Goal: Check status: Check status

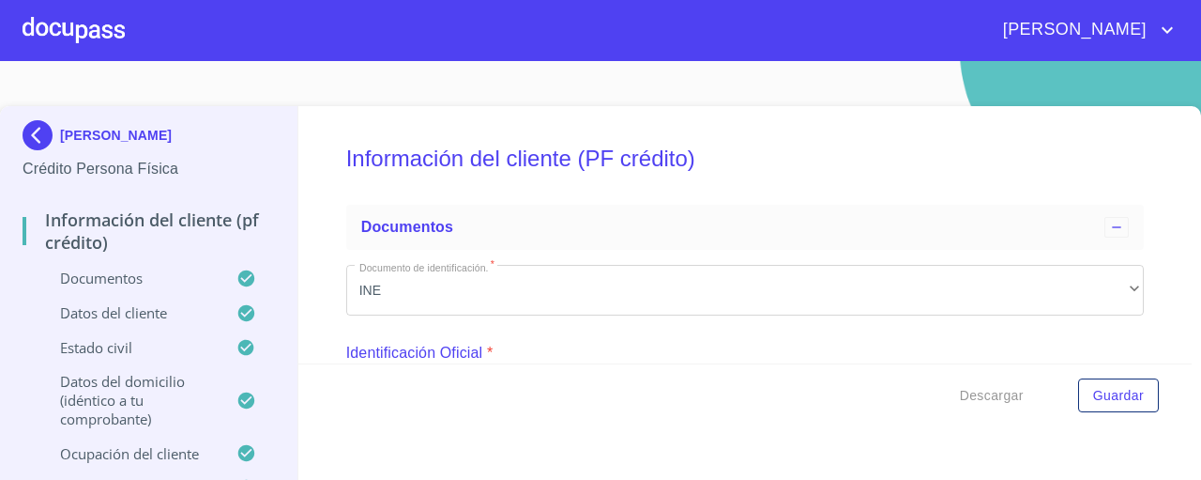
click at [102, 16] on div at bounding box center [74, 30] width 102 height 60
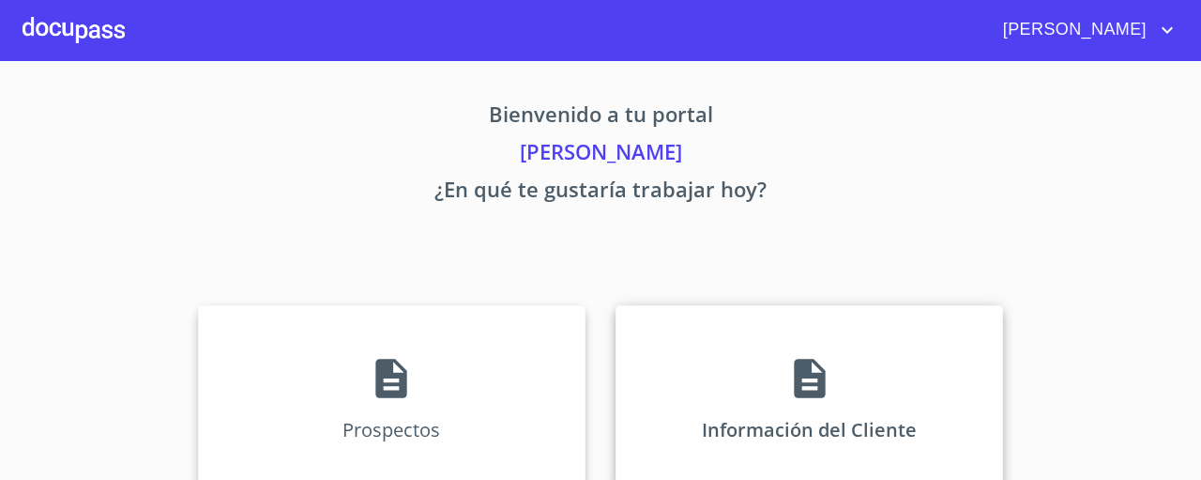
click at [759, 339] on div "Información del Cliente" at bounding box center [810, 399] width 388 height 188
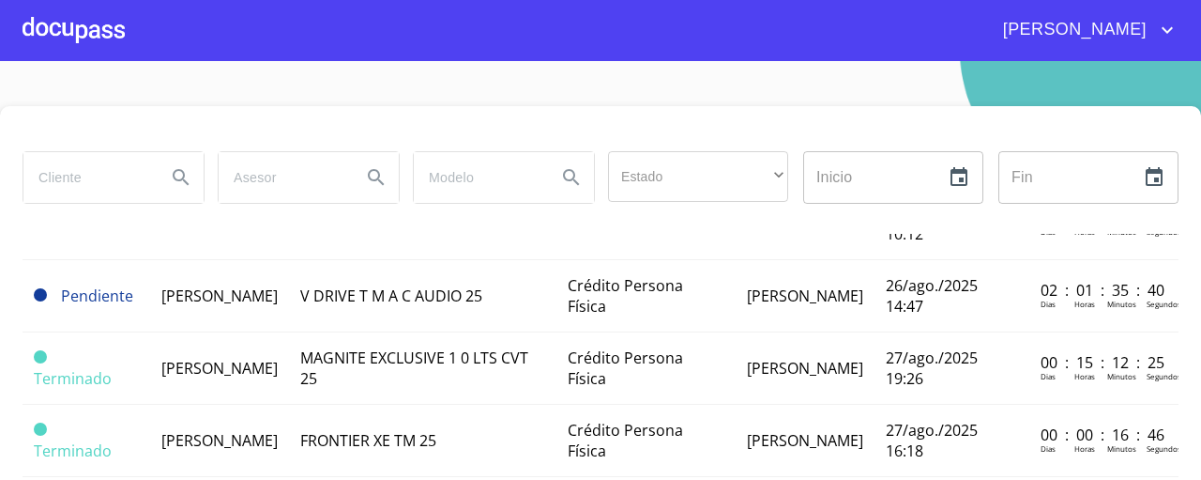
scroll to position [98, 0]
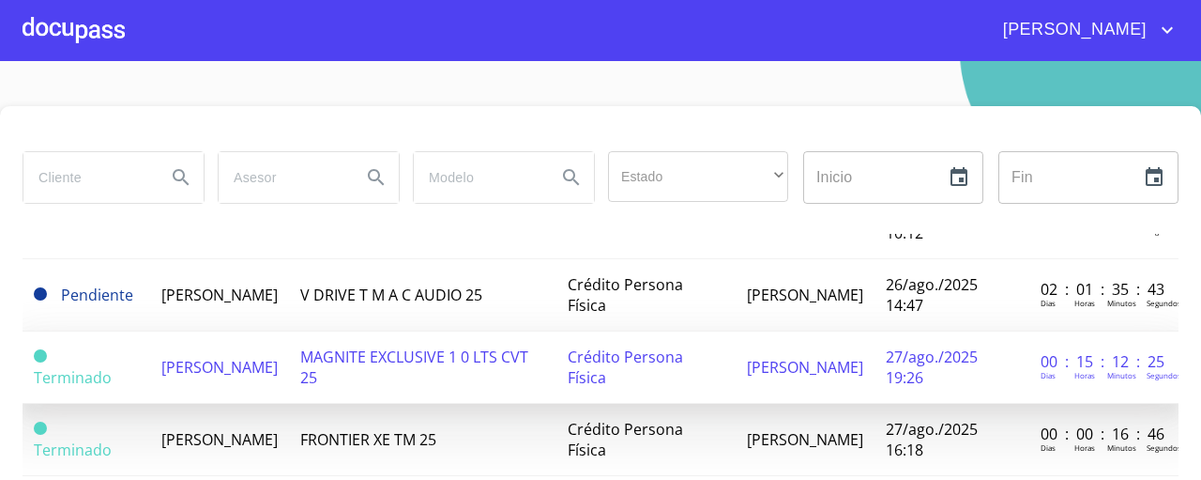
click at [200, 358] on span "[PERSON_NAME]" at bounding box center [219, 367] width 116 height 21
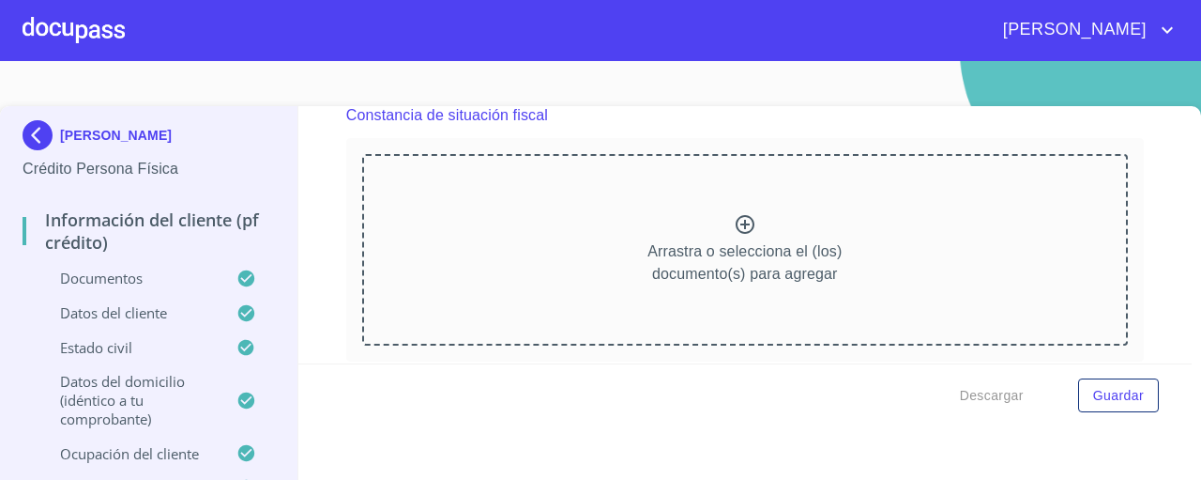
scroll to position [5046, 0]
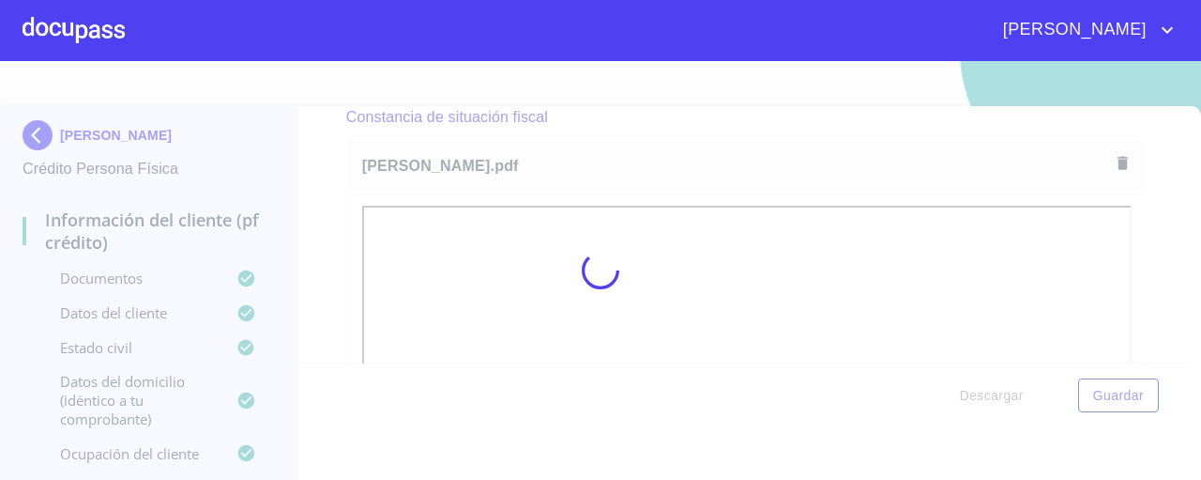
click at [1083, 262] on div at bounding box center [600, 270] width 1201 height 419
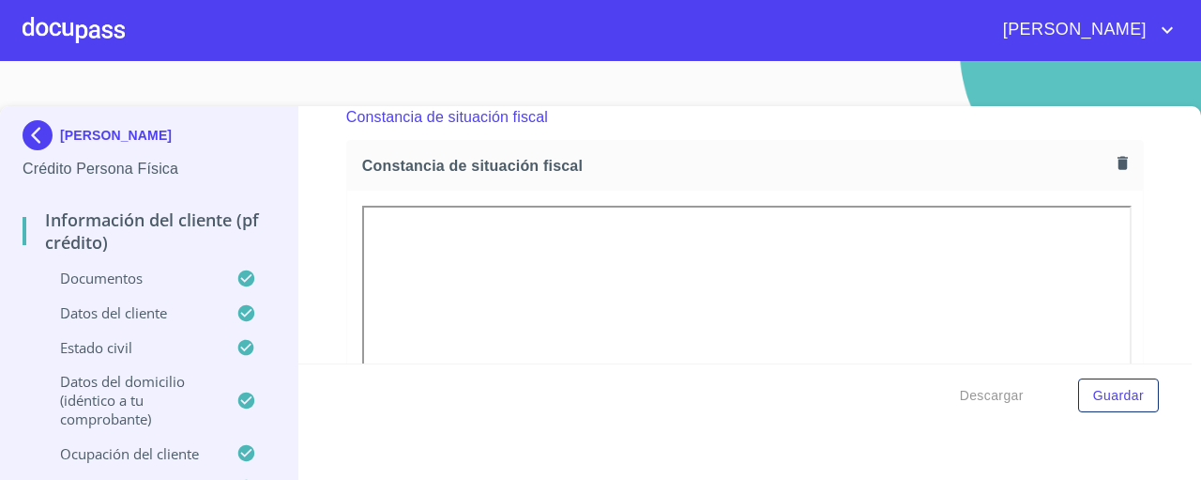
click at [1153, 273] on div "Información del cliente (PF crédito) Documentos Documento de identificación.   …" at bounding box center [745, 234] width 894 height 257
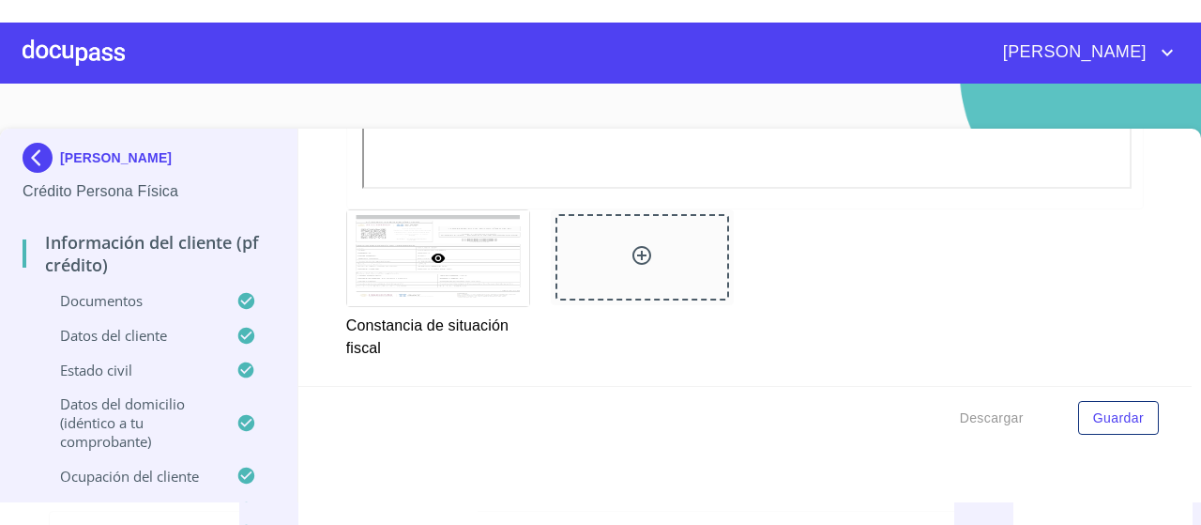
scroll to position [5598, 0]
